Goal: Information Seeking & Learning: Learn about a topic

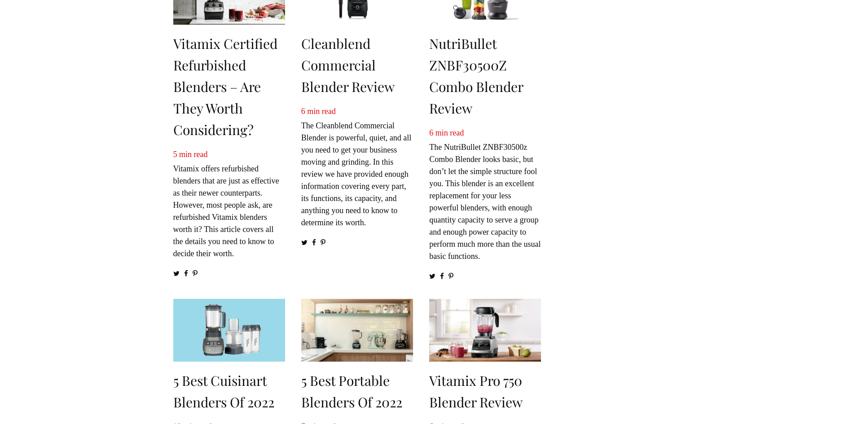
scroll to position [180, 0]
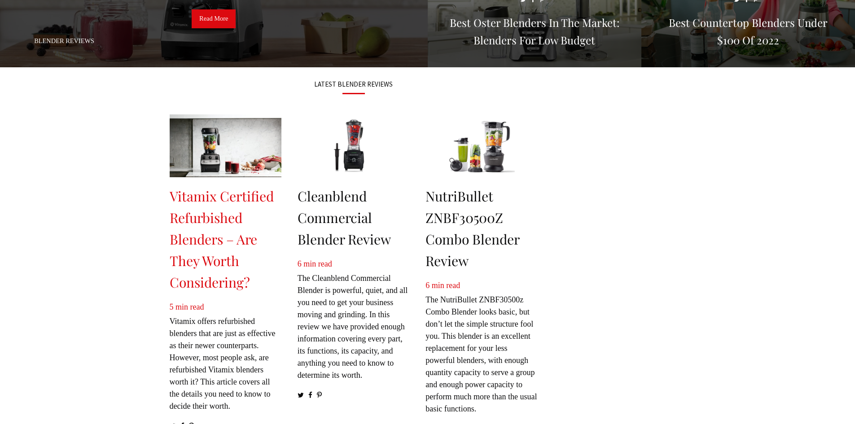
click at [213, 254] on link "Vitamix Certified Refurbished Blenders – Are They Worth Considering?" at bounding box center [222, 239] width 104 height 104
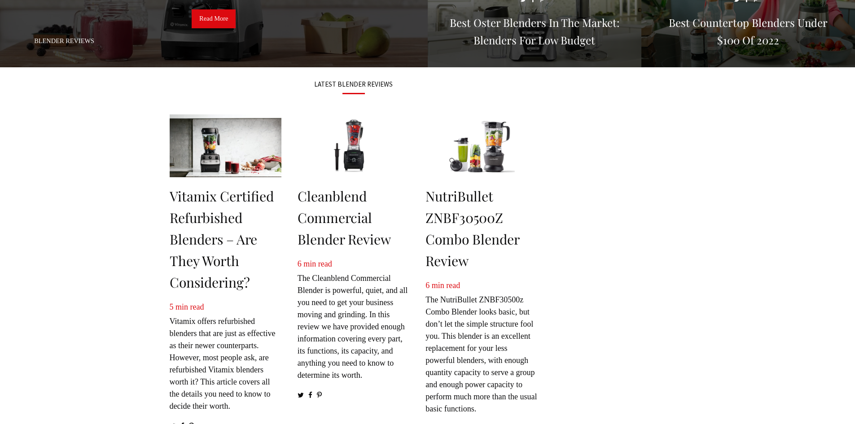
click at [219, 228] on h2 "Vitamix Certified Refurbished Blenders – Are They Worth Considering?" at bounding box center [226, 239] width 112 height 108
click at [215, 206] on h2 "Vitamix Certified Refurbished Blenders – Are They Worth Considering?" at bounding box center [226, 239] width 112 height 108
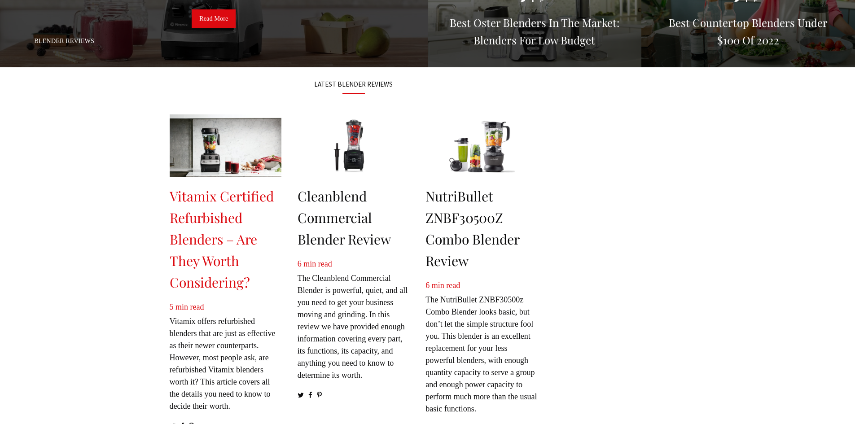
drag, startPoint x: 215, startPoint y: 214, endPoint x: 220, endPoint y: 211, distance: 6.3
click at [215, 214] on link "Vitamix Certified Refurbished Blenders – Are They Worth Considering?" at bounding box center [222, 239] width 104 height 104
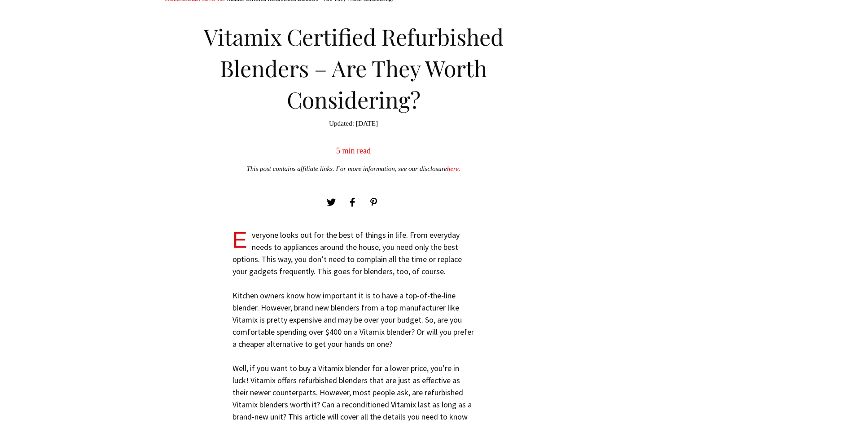
scroll to position [494, 0]
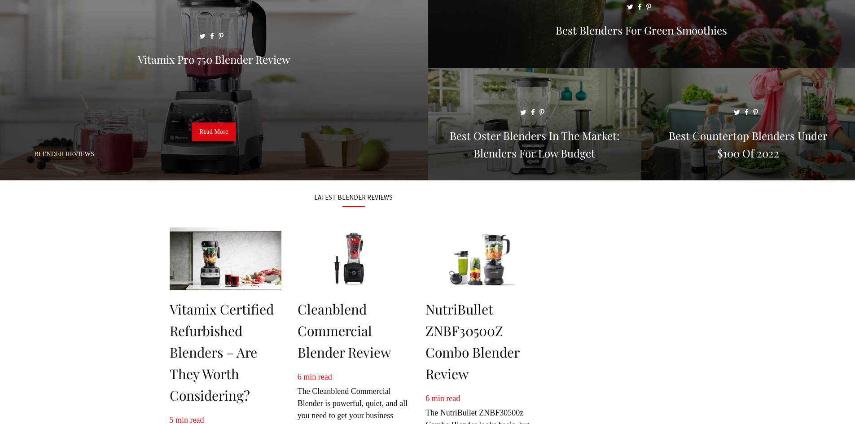
scroll to position [269, 0]
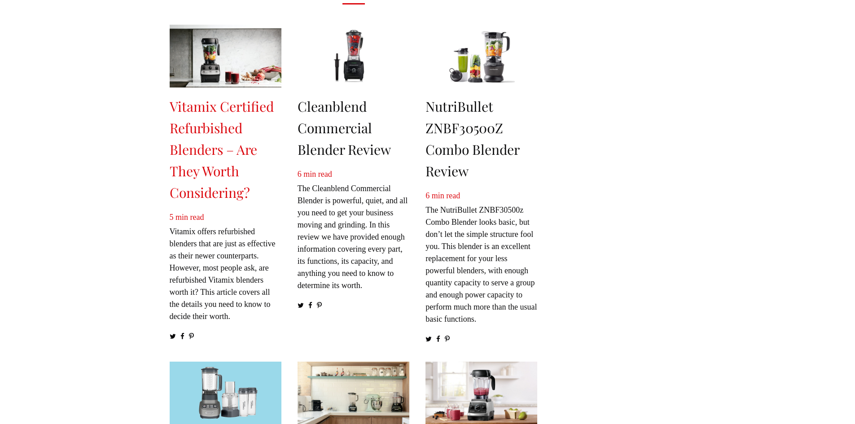
click at [213, 145] on link "Vitamix Certified Refurbished Blenders – Are They Worth Considering?" at bounding box center [222, 149] width 104 height 104
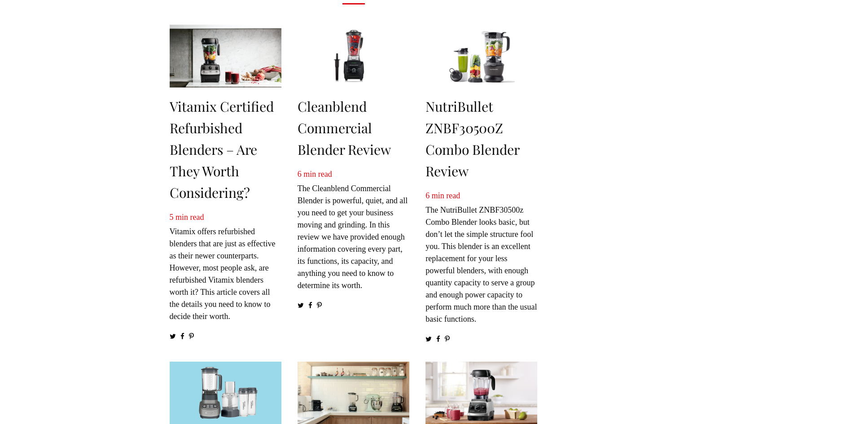
drag, startPoint x: 588, startPoint y: 262, endPoint x: 574, endPoint y: 206, distance: 58.2
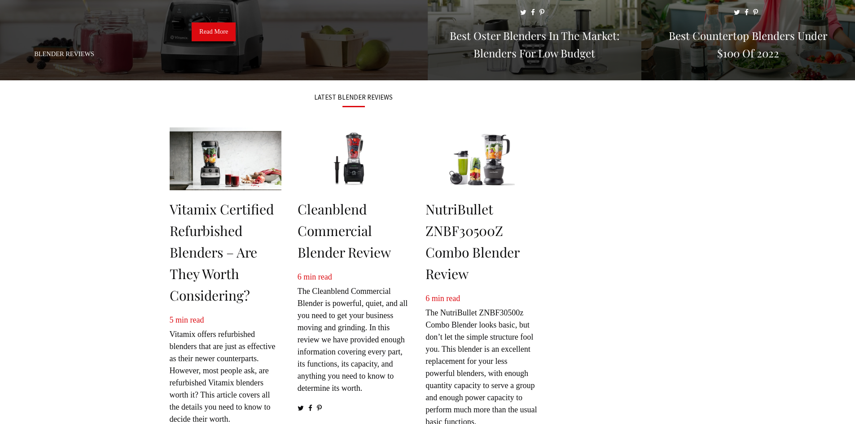
scroll to position [0, 0]
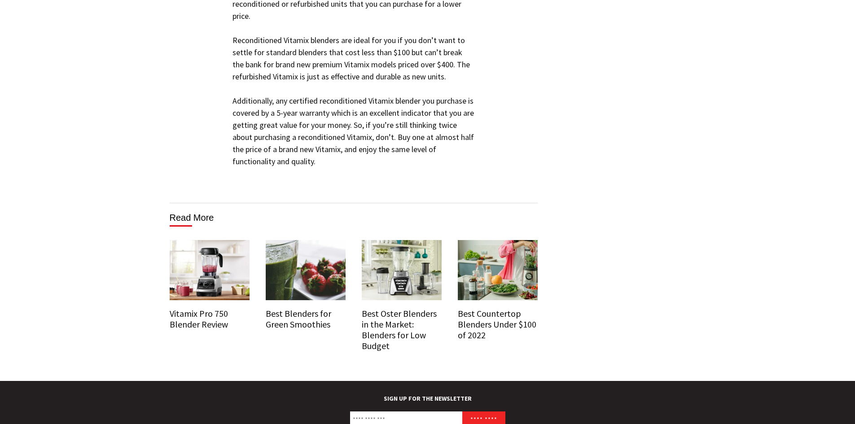
scroll to position [3505, 0]
